Goal: Check status

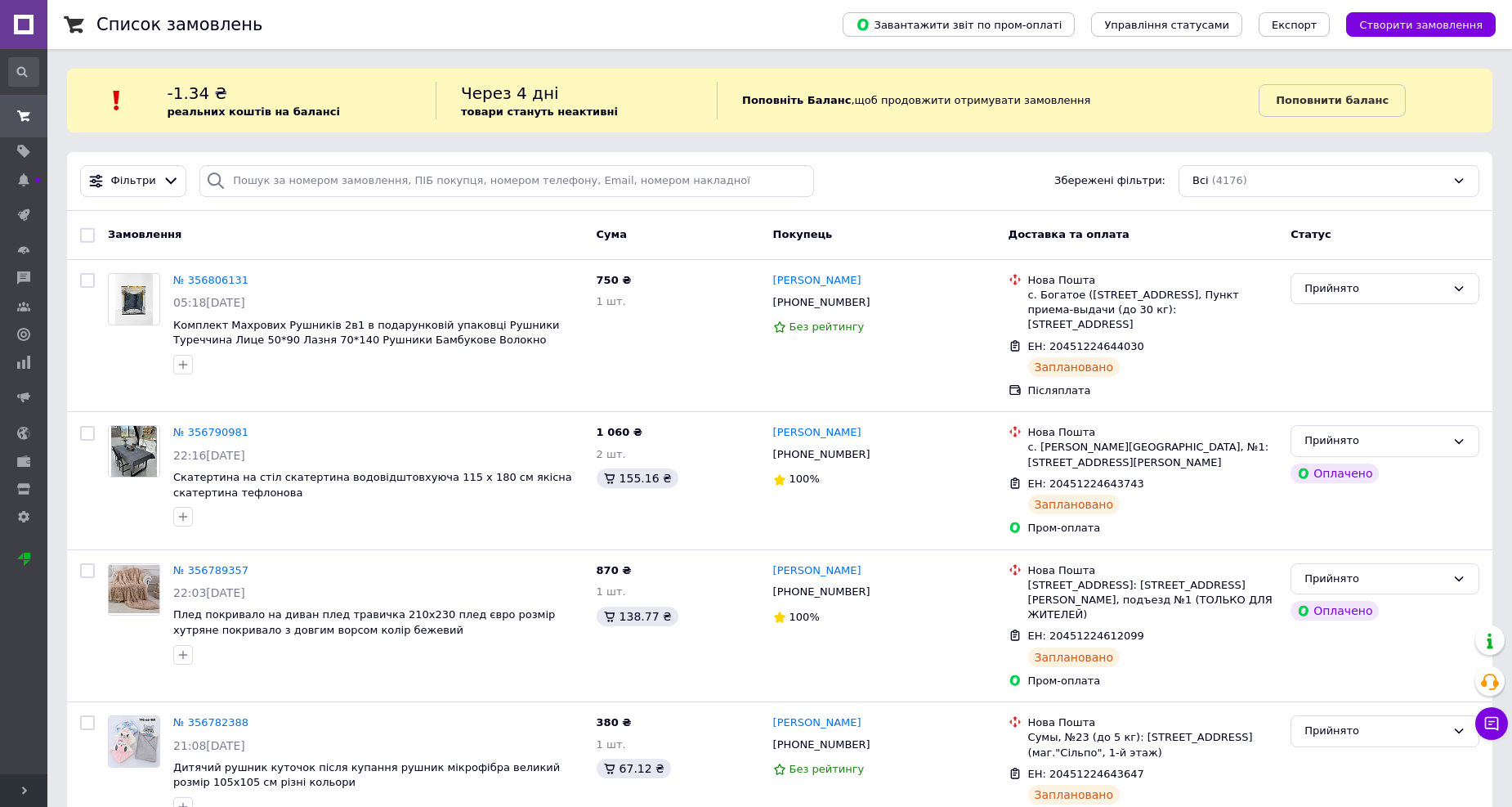
click at [36, 789] on span "Розгорнути" at bounding box center [23, 789] width 47 height 32
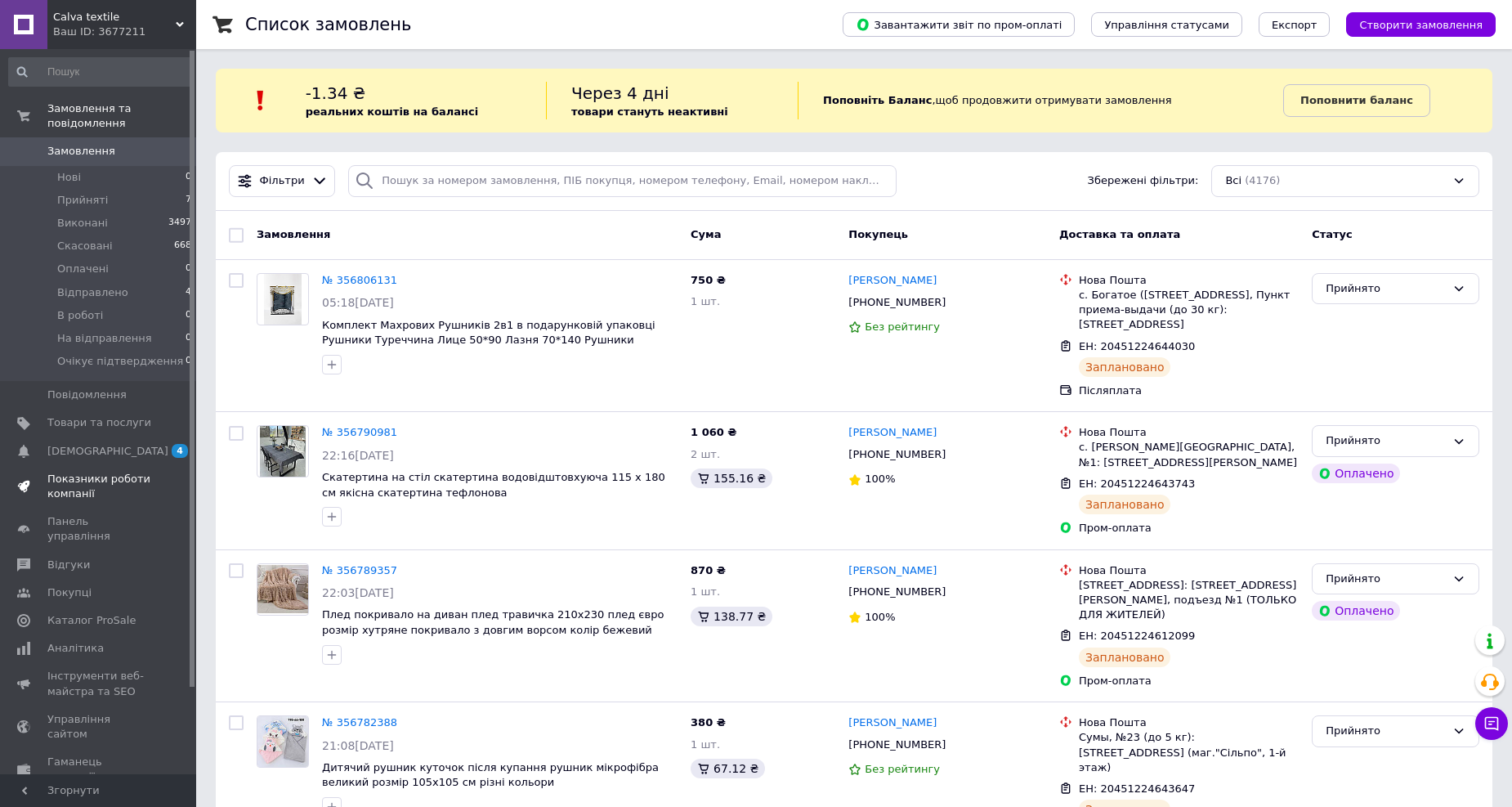
click at [99, 471] on span "Показники роботи компанії" at bounding box center [99, 486] width 104 height 30
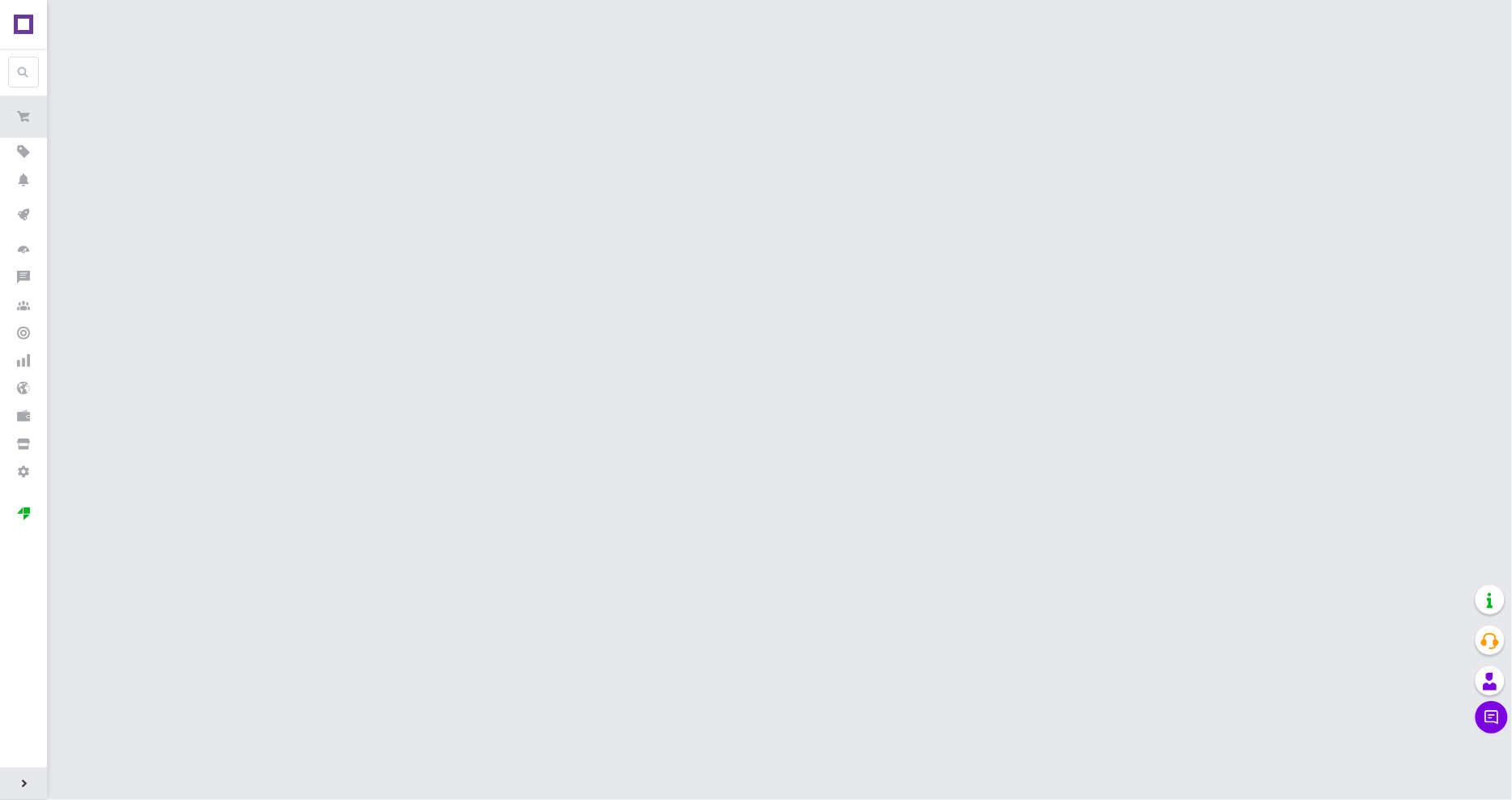
click at [29, 781] on span "Розгорнути" at bounding box center [23, 783] width 47 height 32
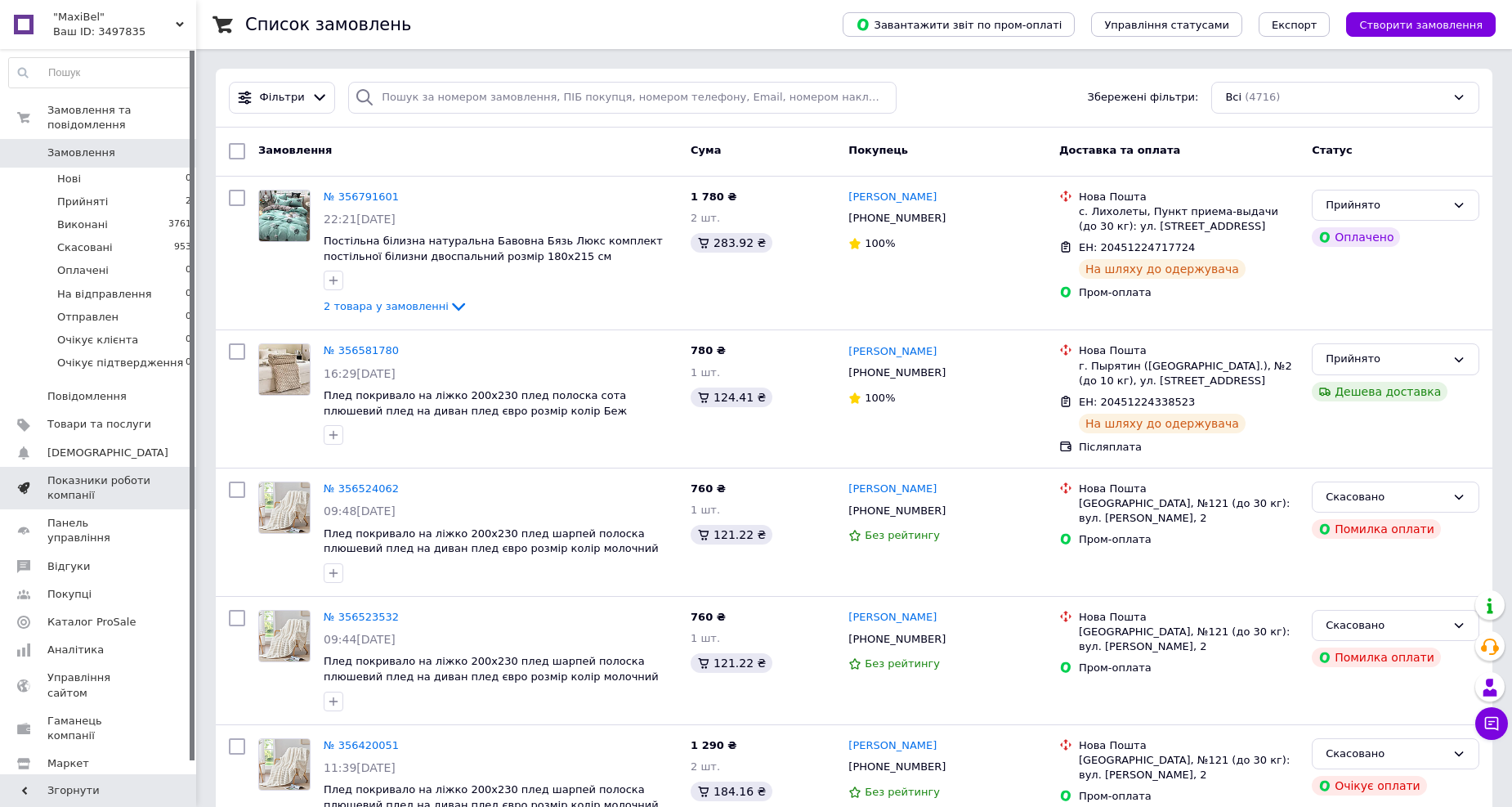
click at [82, 475] on span "Показники роботи компанії" at bounding box center [99, 488] width 104 height 30
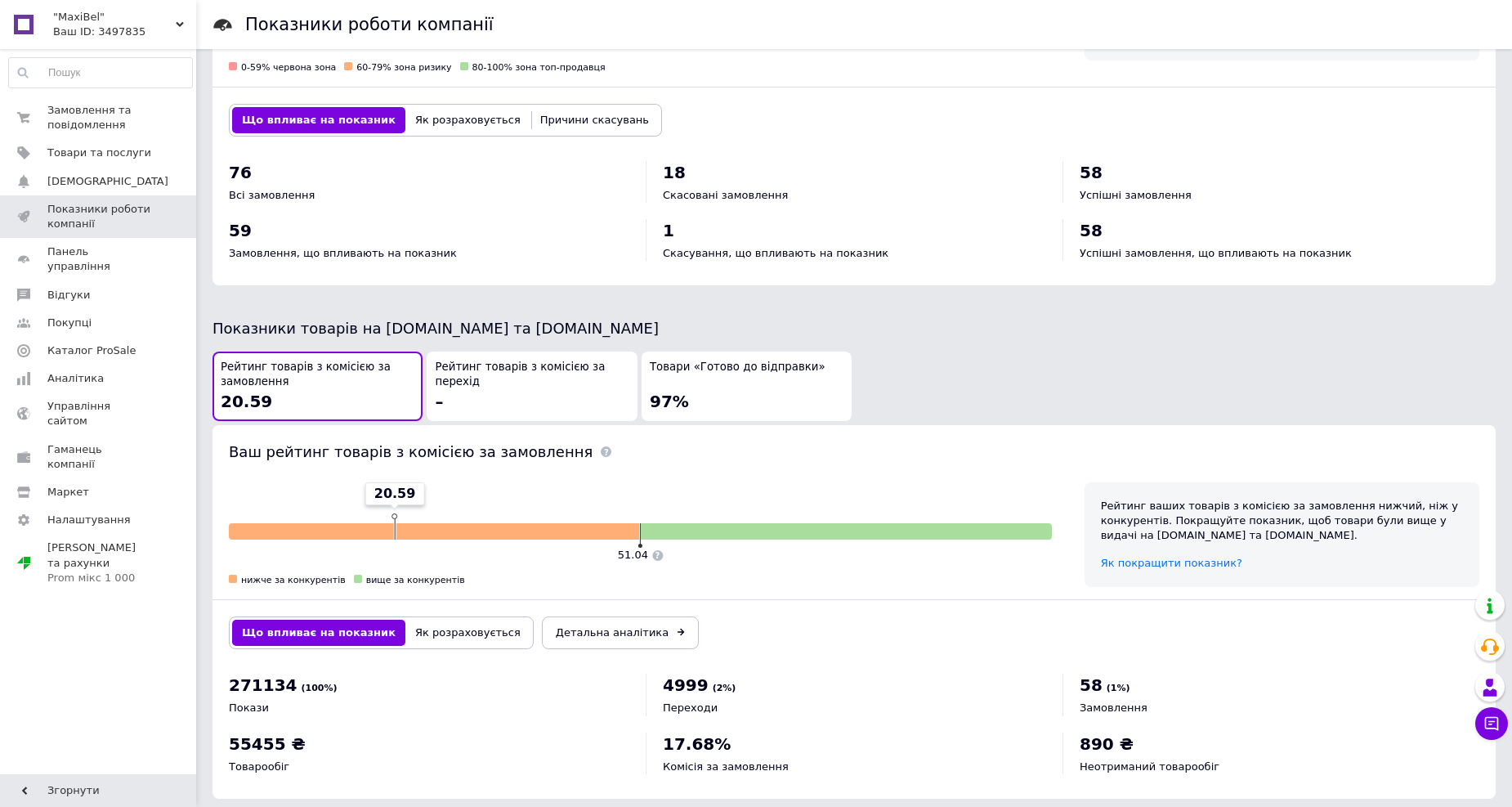
scroll to position [627, 0]
